Goal: Information Seeking & Learning: Find specific fact

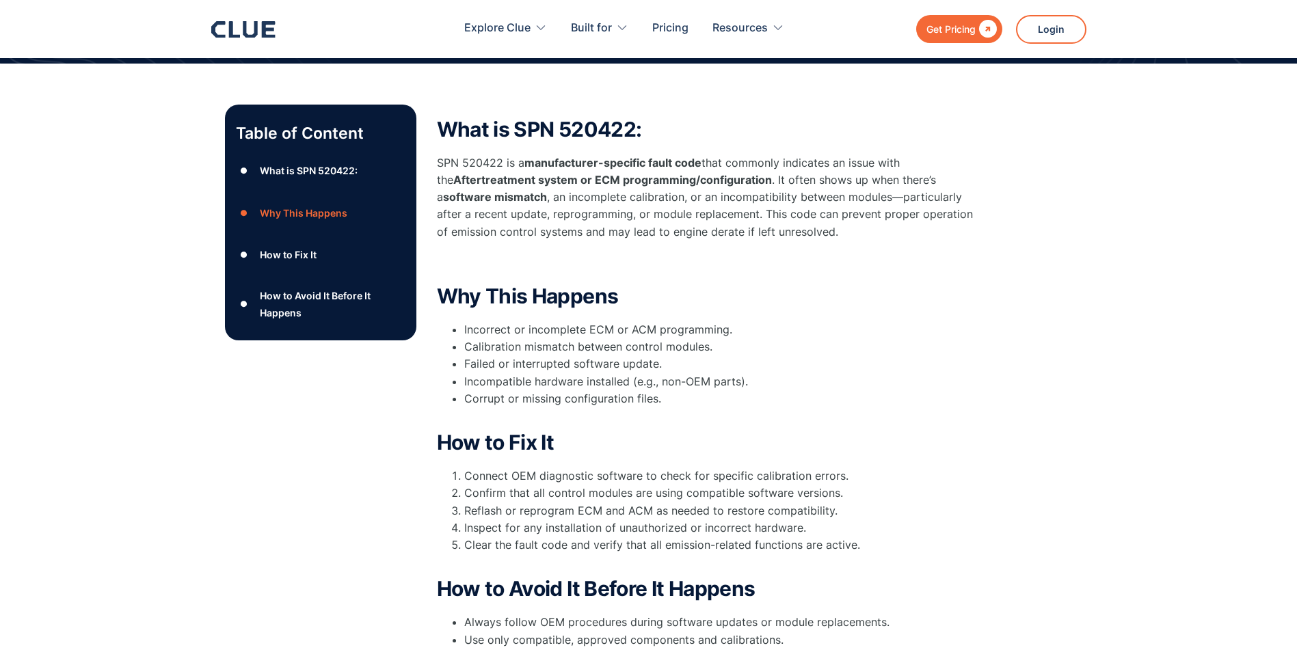
scroll to position [137, 0]
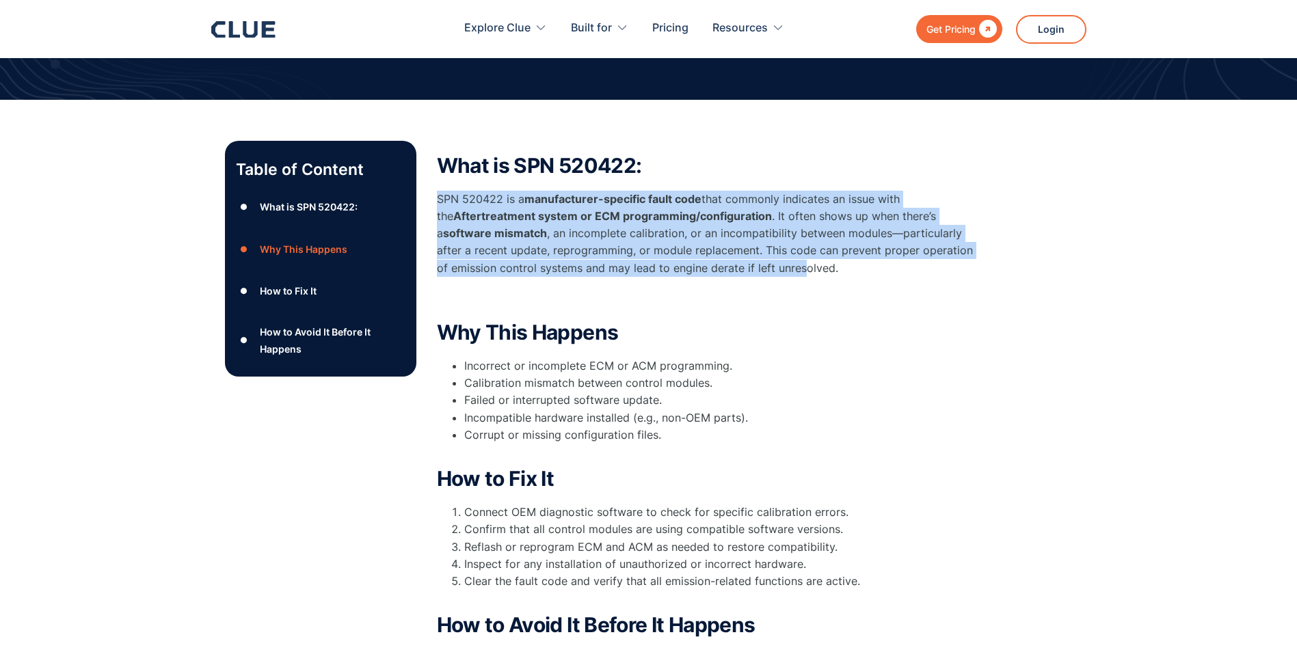
drag, startPoint x: 437, startPoint y: 202, endPoint x: 739, endPoint y: 276, distance: 310.7
click at [739, 276] on p "SPN 520422 is a manufacturer-specific fault code that commonly indicates an iss…" at bounding box center [710, 234] width 547 height 86
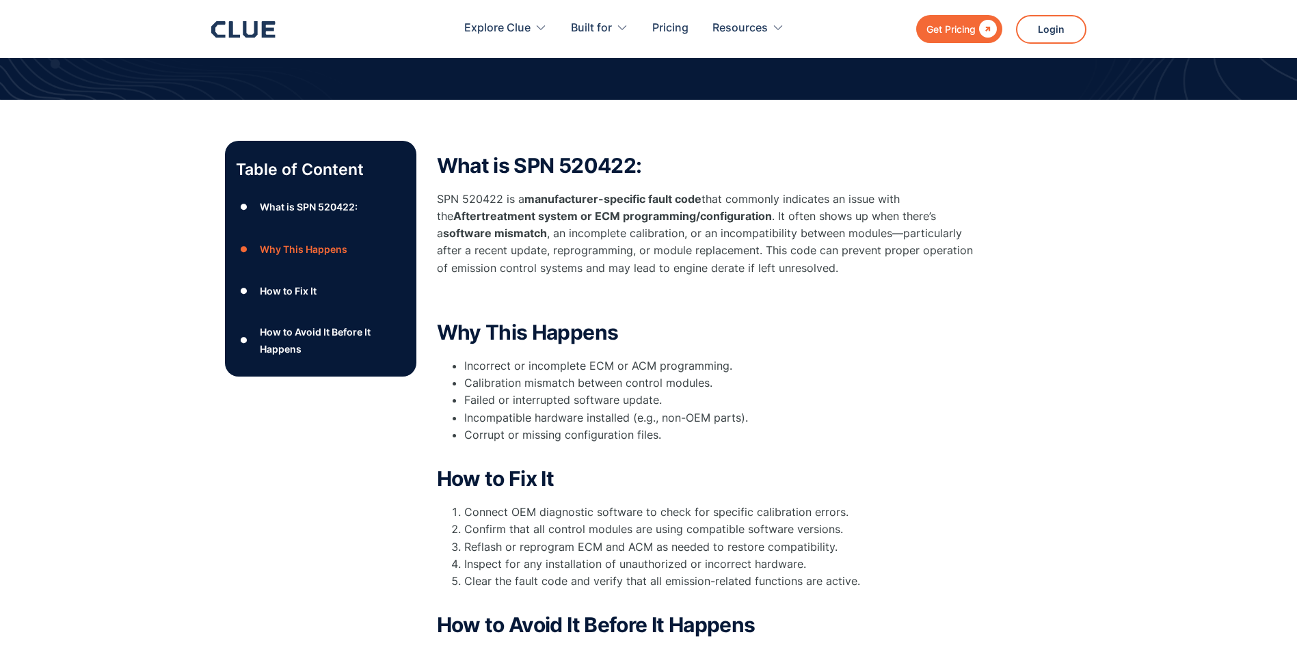
drag, startPoint x: 739, startPoint y: 276, endPoint x: 811, endPoint y: 295, distance: 74.8
click at [811, 295] on p "‍" at bounding box center [710, 299] width 547 height 17
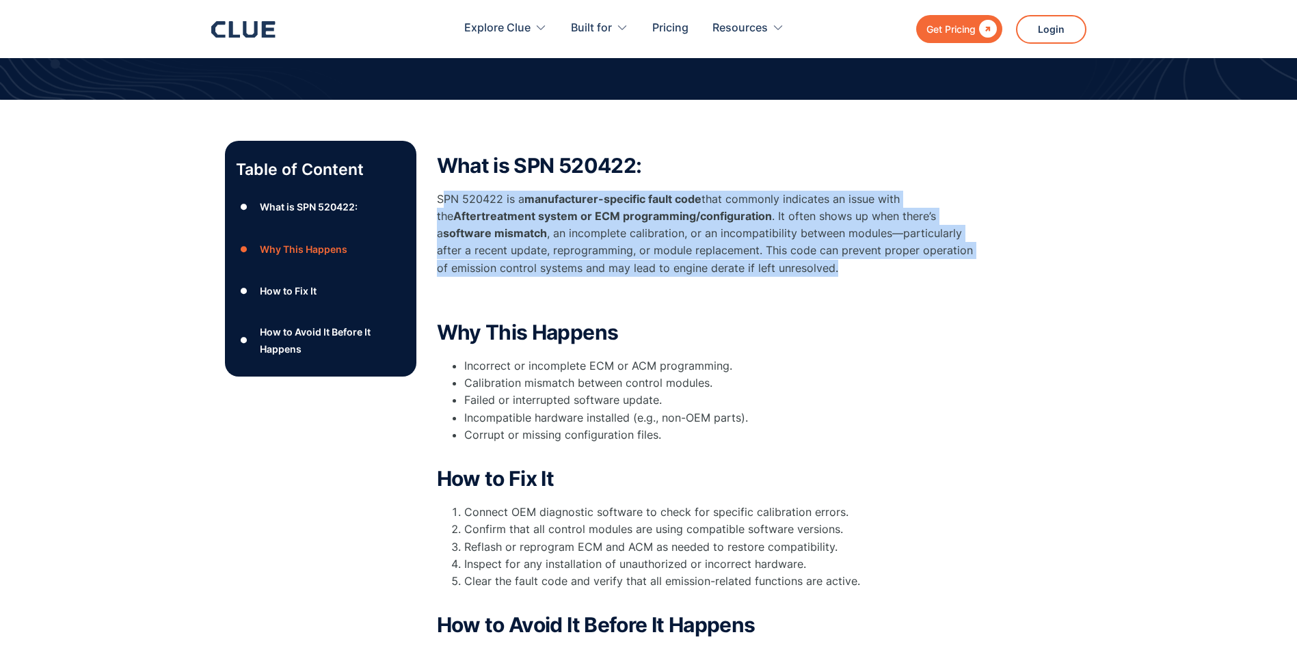
drag, startPoint x: 775, startPoint y: 274, endPoint x: 441, endPoint y: 189, distance: 344.2
click at [441, 189] on div "What is SPN 520422: SPN 520422 is a manufacturer-specific fault code that commo…" at bounding box center [710, 231] width 547 height 153
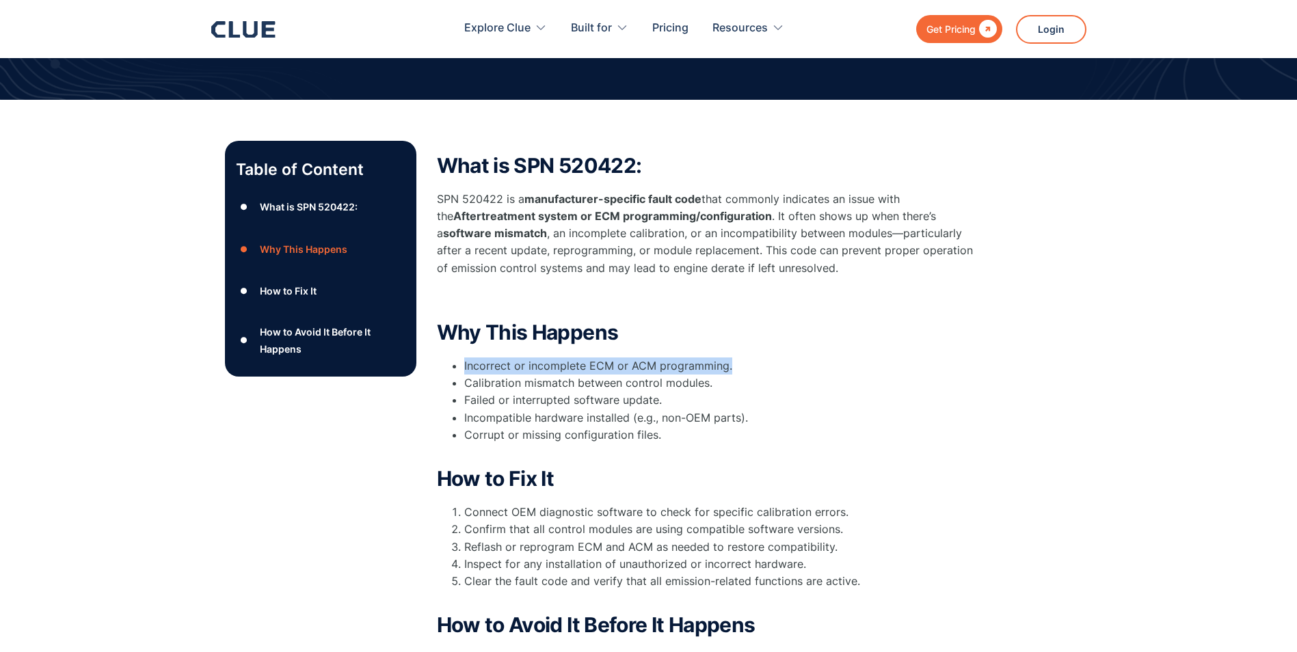
click at [836, 342] on div "Why This Happens Incorrect or incomplete ECM or ACM programming. Calibration mi…" at bounding box center [710, 391] width 547 height 140
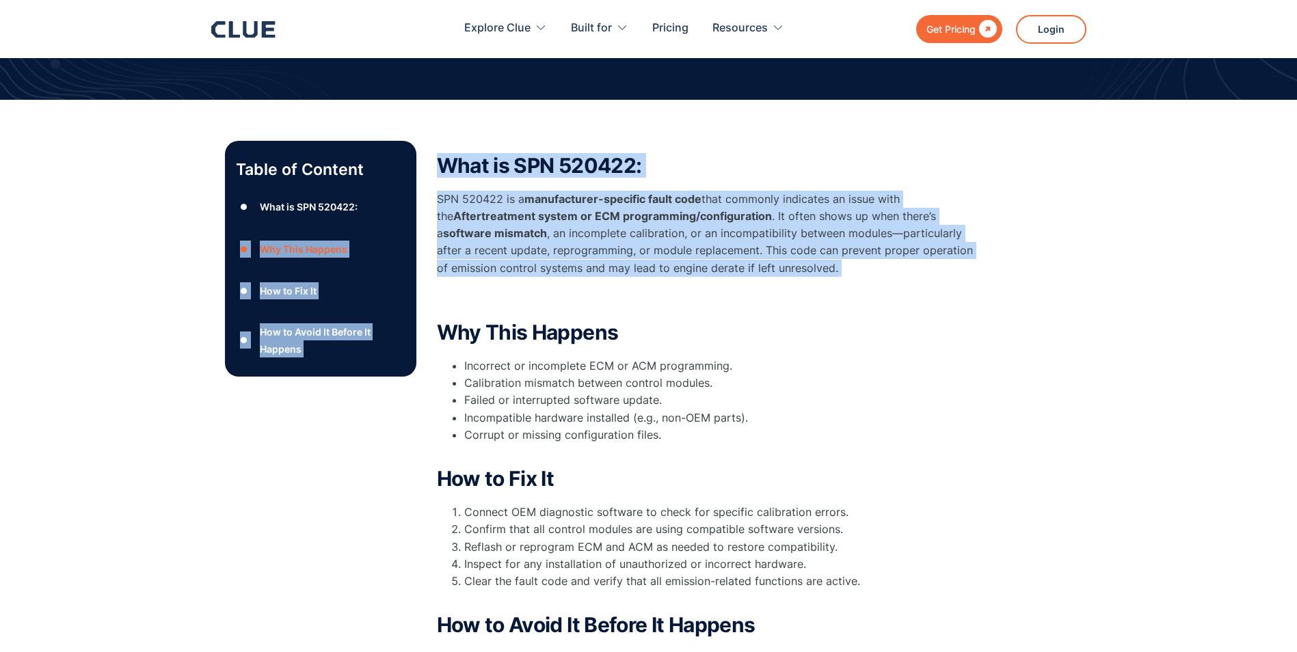
drag, startPoint x: 836, startPoint y: 342, endPoint x: 435, endPoint y: 193, distance: 428.2
click at [430, 191] on div "Table of Content ● What is SPN 520422: ● Why This Happens ● How to Fix It ● How…" at bounding box center [649, 473] width 848 height 665
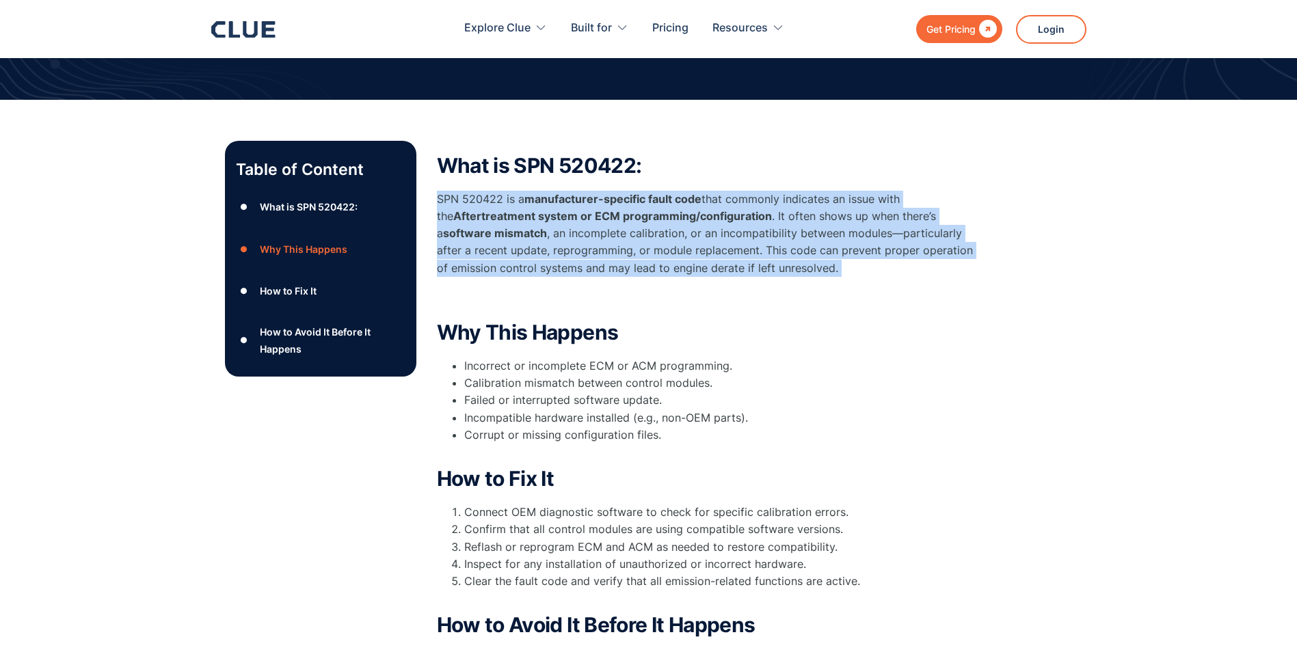
drag, startPoint x: 435, startPoint y: 193, endPoint x: 542, endPoint y: 216, distance: 109.2
copy div "SPN 520422 is a manufacturer-specific fault code that commonly indicates an iss…"
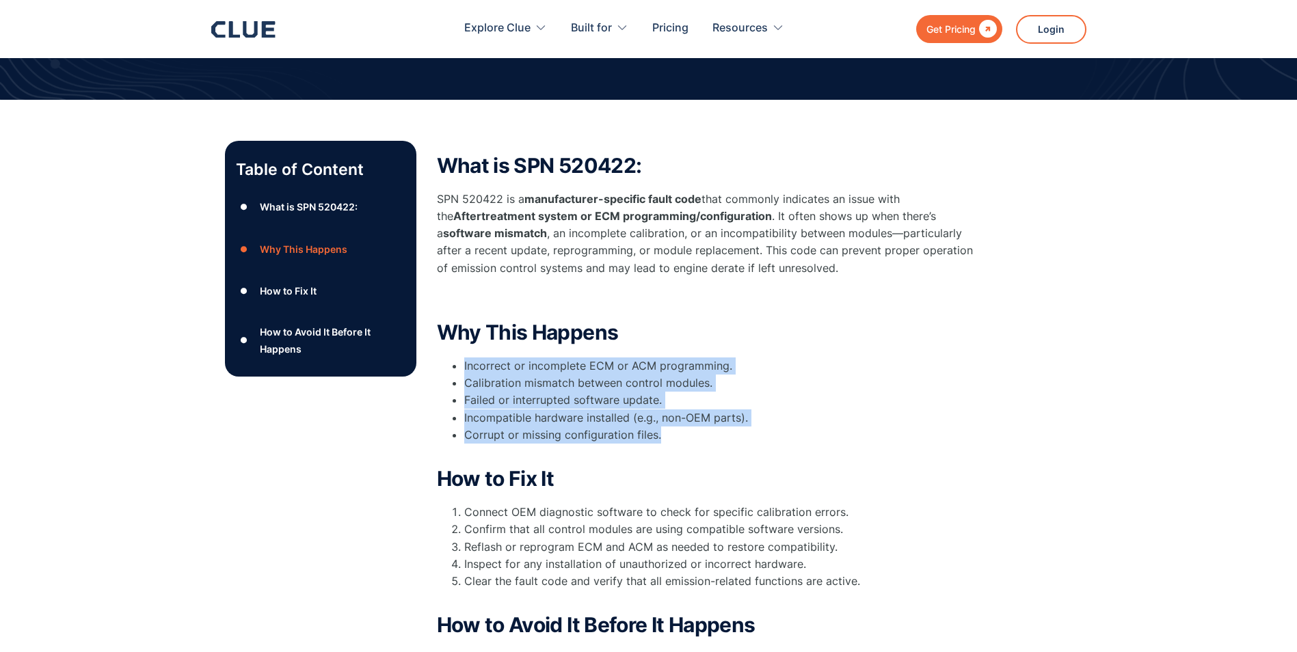
drag, startPoint x: 659, startPoint y: 439, endPoint x: 462, endPoint y: 364, distance: 210.8
click at [462, 364] on ul "Incorrect or incomplete ECM or ACM programming. Calibration mismatch between co…" at bounding box center [710, 409] width 547 height 103
drag, startPoint x: 462, startPoint y: 364, endPoint x: 511, endPoint y: 378, distance: 50.4
copy ul "Incorrect or incomplete ECM or ACM programming. Calibration mismatch between co…"
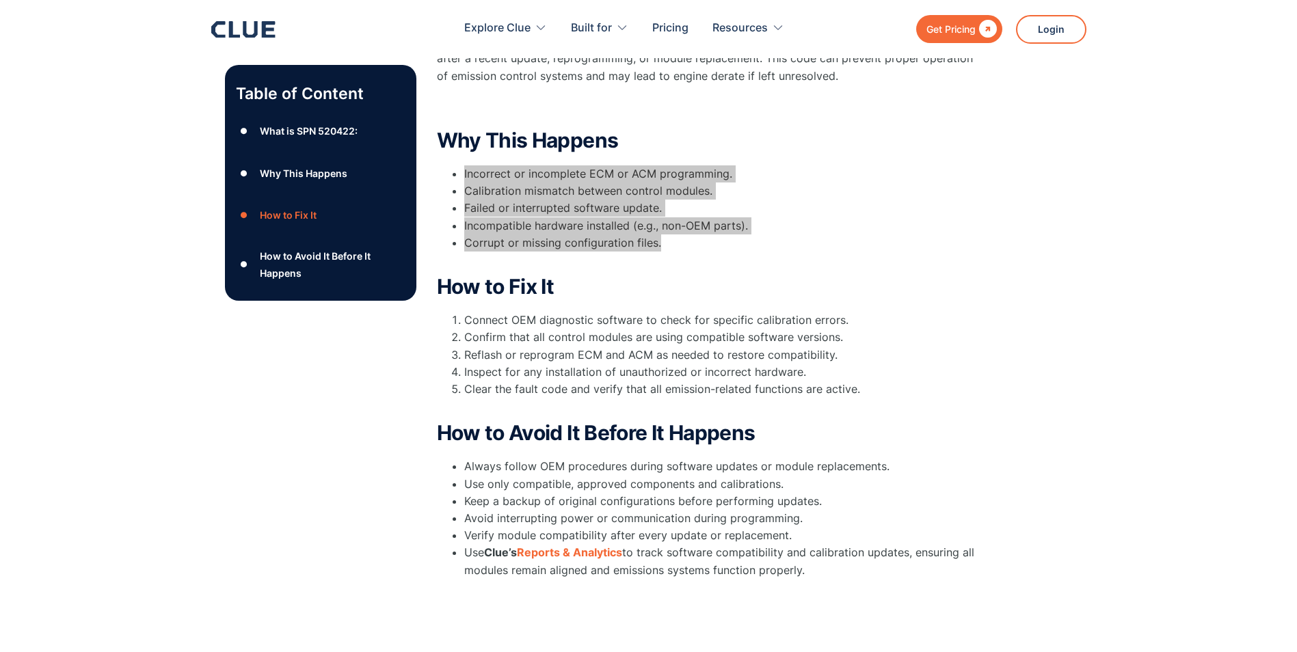
scroll to position [342, 0]
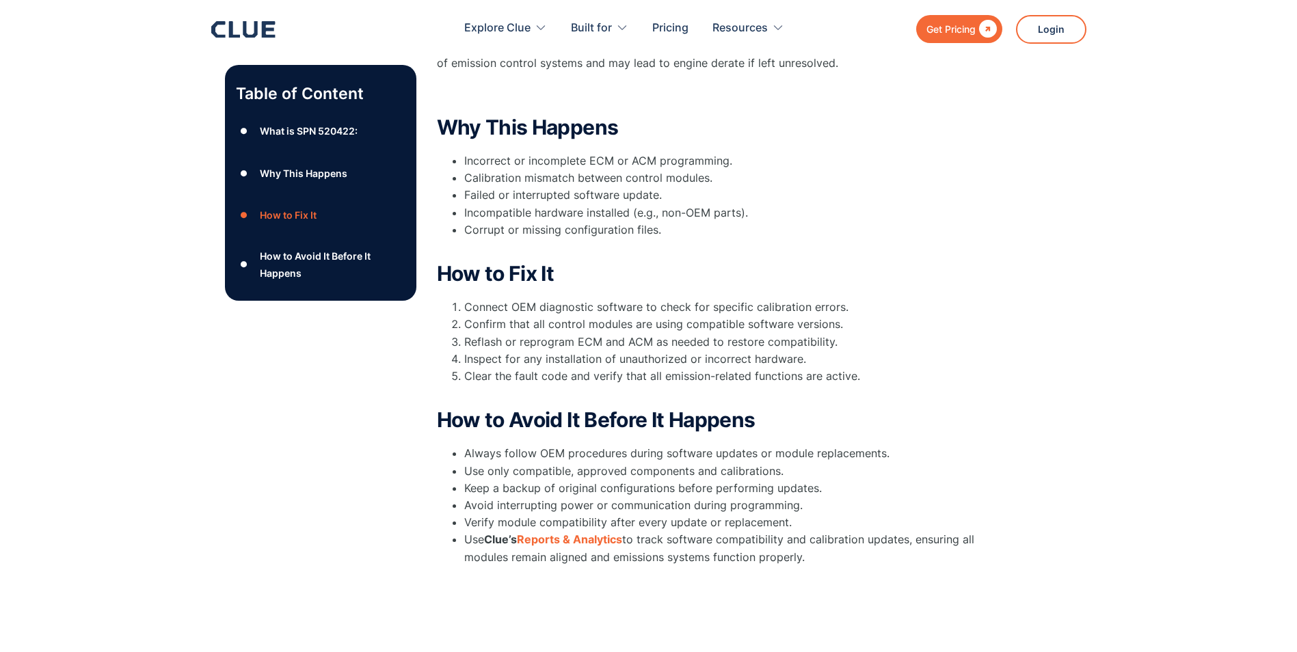
click at [123, 368] on div "Table of Content ● What is SPN 520422: ● Why This Happens ● How to Fix It ● How…" at bounding box center [648, 261] width 1297 height 733
